Goal: Navigation & Orientation: Find specific page/section

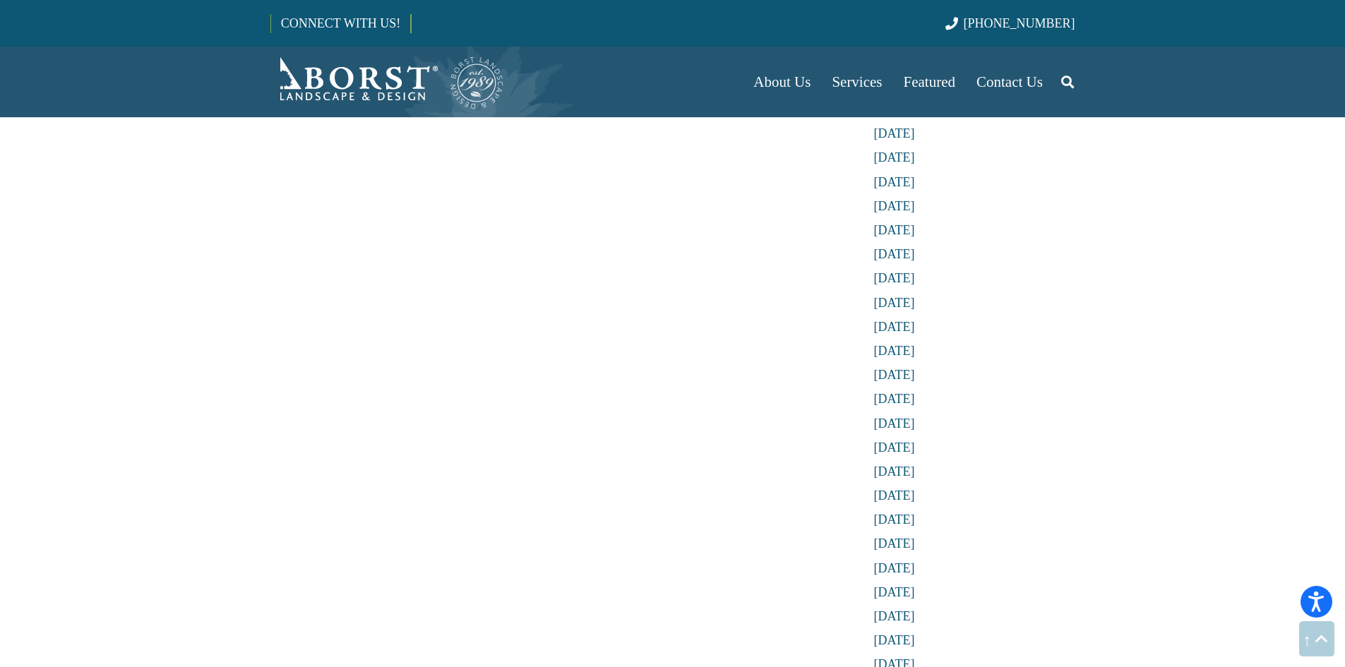
scroll to position [4095, 0]
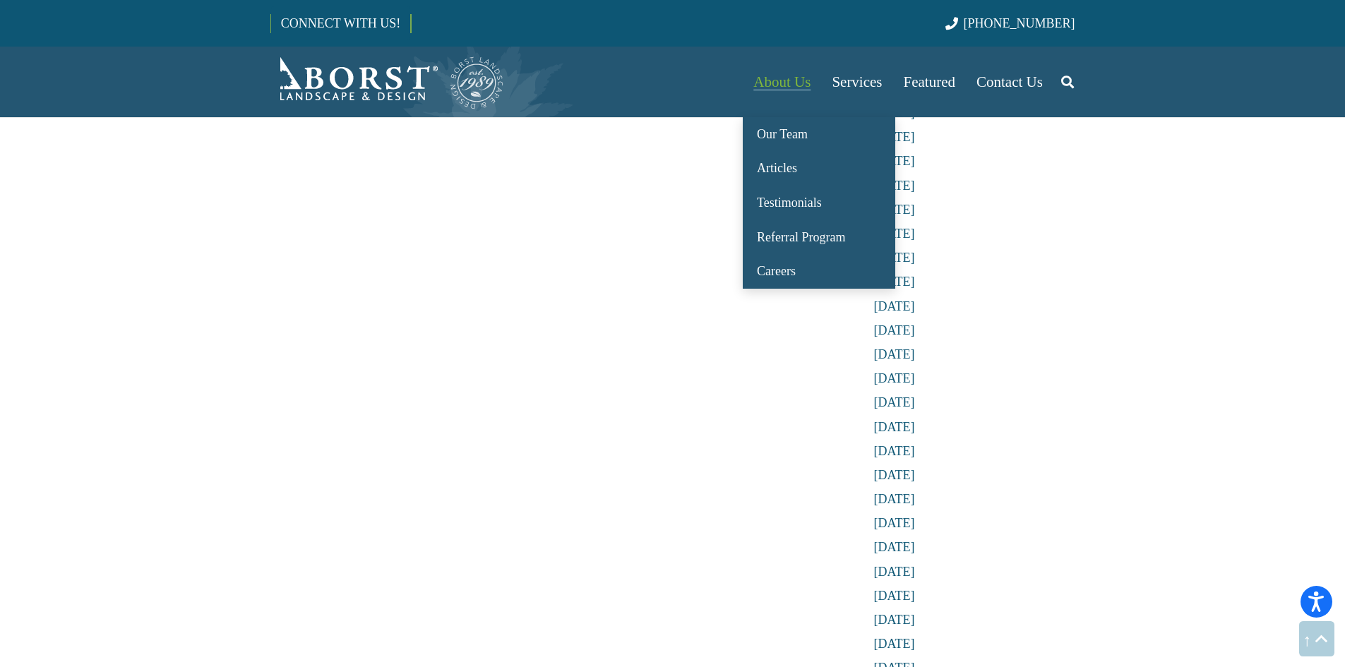
click at [784, 88] on span "About Us" at bounding box center [781, 81] width 57 height 17
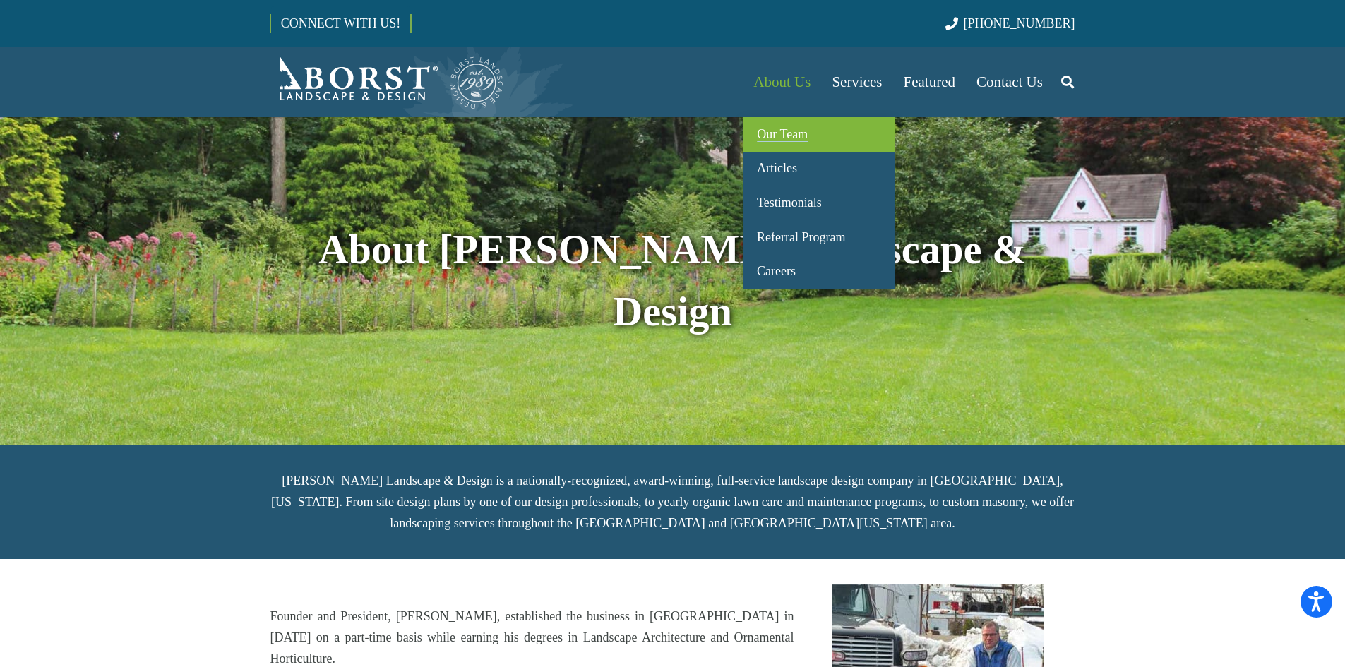
click at [787, 136] on span "Our Team" at bounding box center [782, 134] width 51 height 14
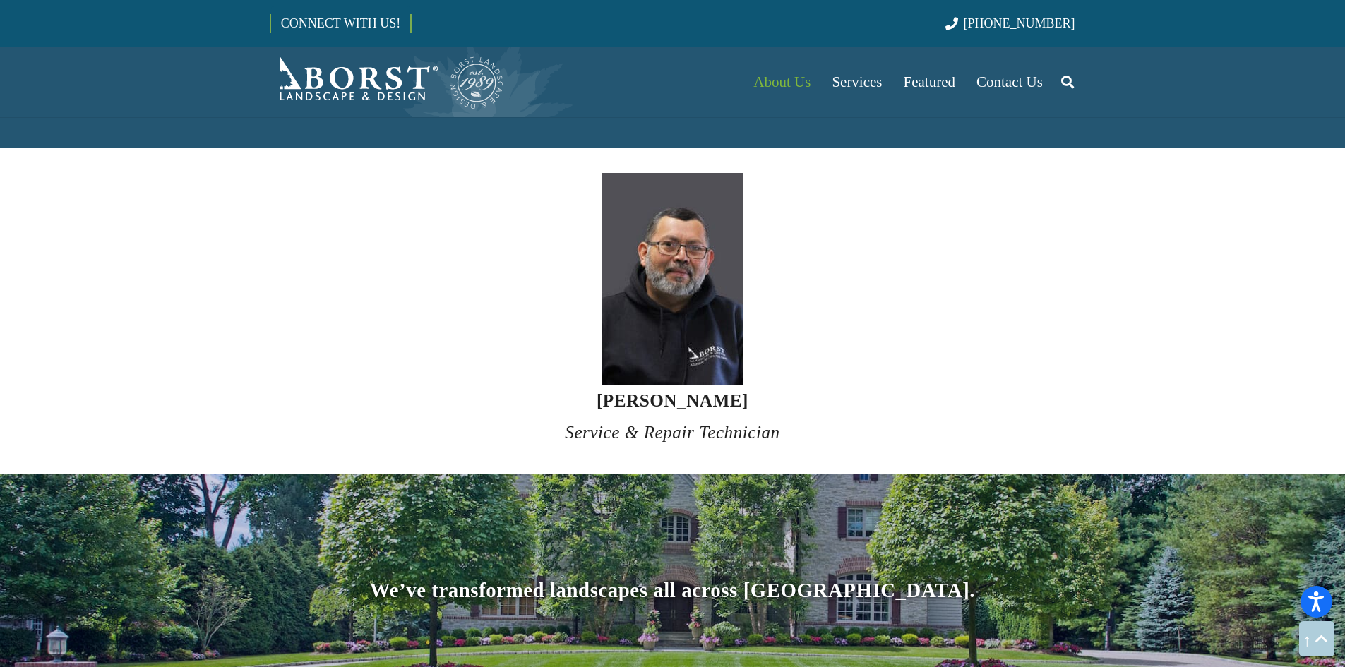
scroll to position [6001, 0]
